Goal: Task Accomplishment & Management: Use online tool/utility

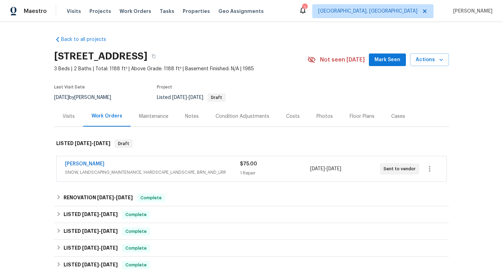
click at [146, 122] on div "Maintenance" at bounding box center [154, 116] width 46 height 21
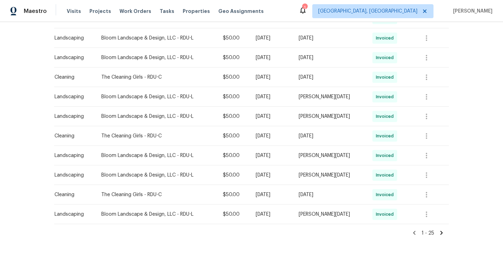
scroll to position [423, 0]
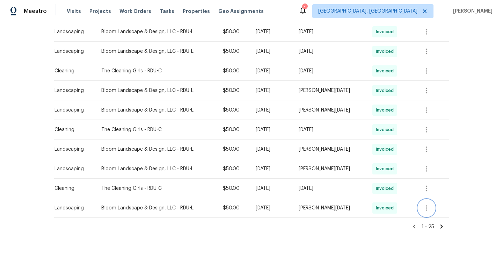
click at [422, 203] on button "button" at bounding box center [426, 207] width 17 height 17
click at [438, 219] on li "View details" at bounding box center [443, 219] width 49 height 12
click at [373, 223] on div at bounding box center [251, 136] width 503 height 272
click at [439, 229] on span at bounding box center [441, 226] width 6 height 7
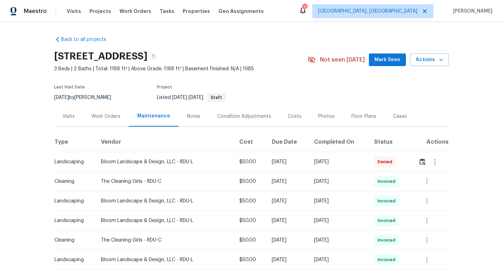
scroll to position [306, 0]
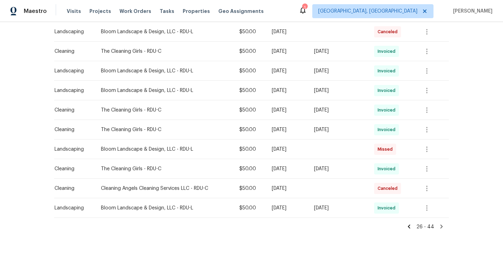
click at [440, 227] on icon at bounding box center [441, 226] width 6 height 6
click at [441, 223] on icon at bounding box center [441, 226] width 6 height 6
click at [431, 211] on icon "button" at bounding box center [427, 208] width 8 height 8
click at [436, 215] on li "View details" at bounding box center [444, 219] width 49 height 12
click at [438, 219] on li "View details" at bounding box center [444, 219] width 49 height 12
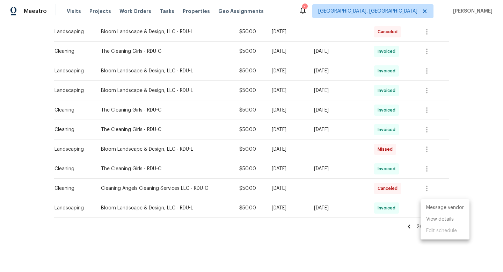
click at [427, 169] on div at bounding box center [251, 136] width 503 height 272
click at [427, 169] on icon "button" at bounding box center [426, 169] width 1 height 6
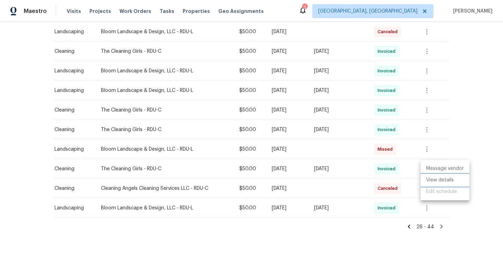
click at [433, 179] on li "View details" at bounding box center [444, 180] width 49 height 12
click at [430, 133] on div at bounding box center [251, 136] width 503 height 272
click at [427, 131] on icon "button" at bounding box center [426, 130] width 1 height 6
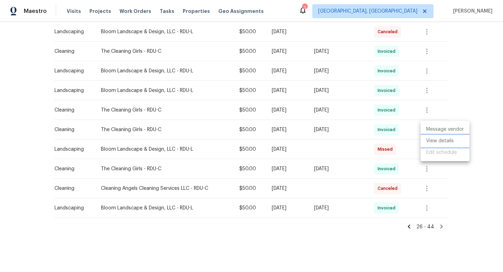
click at [427, 145] on li "View details" at bounding box center [444, 141] width 49 height 12
click at [431, 94] on div at bounding box center [251, 136] width 503 height 272
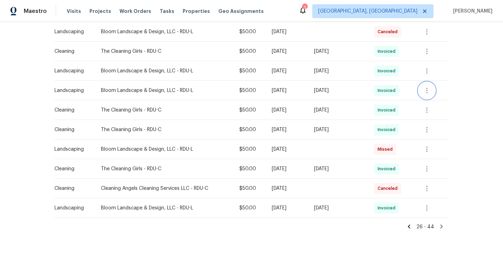
click at [427, 91] on icon "button" at bounding box center [426, 91] width 1 height 6
click at [426, 106] on li "View details" at bounding box center [444, 102] width 49 height 12
click at [433, 73] on div at bounding box center [251, 136] width 503 height 272
click at [427, 68] on icon "button" at bounding box center [426, 71] width 1 height 6
click at [435, 82] on li "View details" at bounding box center [444, 82] width 49 height 12
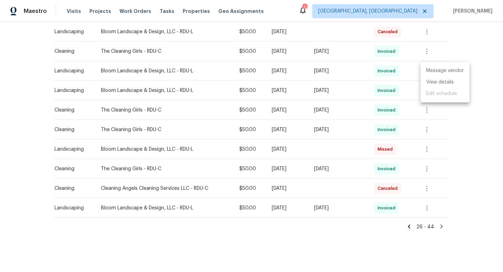
click at [478, 43] on div at bounding box center [251, 136] width 503 height 272
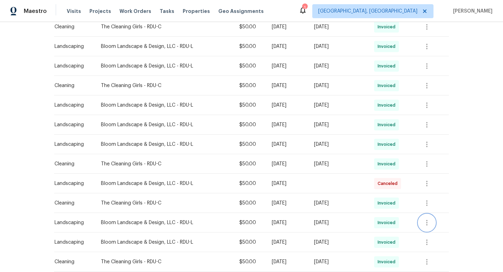
scroll to position [154, 0]
click at [426, 105] on icon "button" at bounding box center [427, 105] width 8 height 8
click at [431, 119] on li "View details" at bounding box center [444, 117] width 49 height 12
click at [428, 67] on div at bounding box center [251, 136] width 503 height 272
click at [428, 67] on icon "button" at bounding box center [427, 66] width 8 height 8
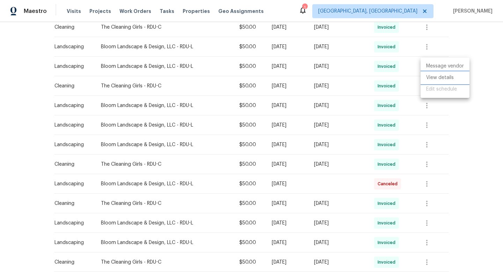
click at [433, 82] on li "View details" at bounding box center [444, 78] width 49 height 12
click at [458, 119] on div at bounding box center [251, 136] width 503 height 272
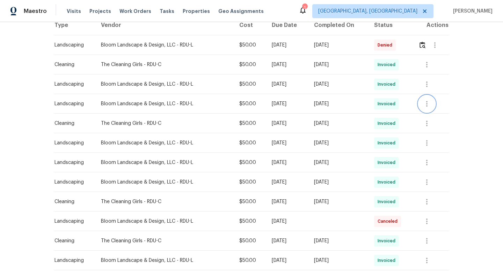
scroll to position [101, 0]
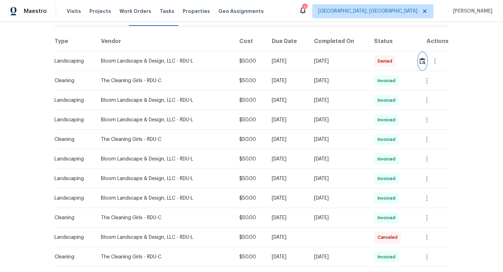
click at [422, 62] on img "button" at bounding box center [422, 61] width 6 height 7
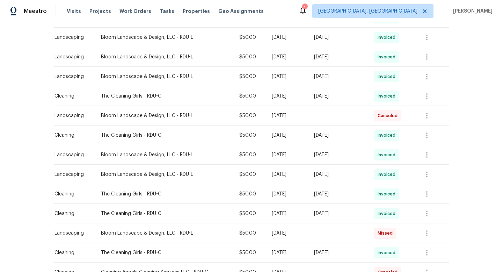
scroll to position [306, 0]
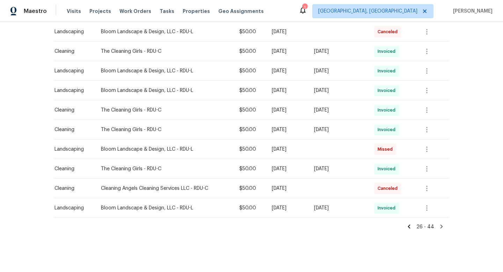
click at [410, 226] on icon at bounding box center [409, 226] width 2 height 4
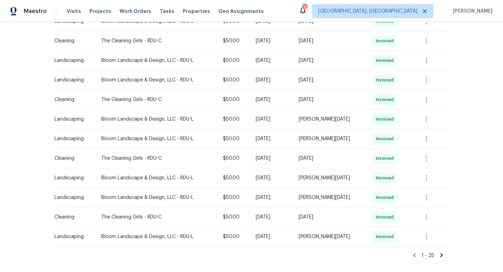
scroll to position [423, 0]
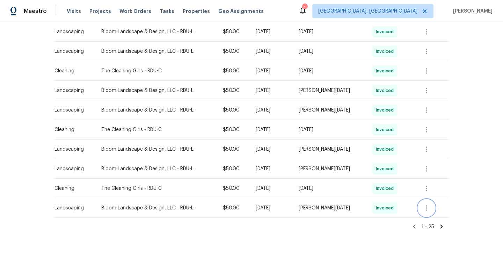
click at [426, 209] on icon "button" at bounding box center [426, 208] width 1 height 6
click at [428, 218] on li "View details" at bounding box center [443, 219] width 49 height 12
click at [427, 169] on div at bounding box center [251, 136] width 503 height 272
click at [427, 169] on icon "button" at bounding box center [426, 169] width 1 height 6
click at [431, 177] on li "View details" at bounding box center [443, 180] width 49 height 12
